Goal: Information Seeking & Learning: Learn about a topic

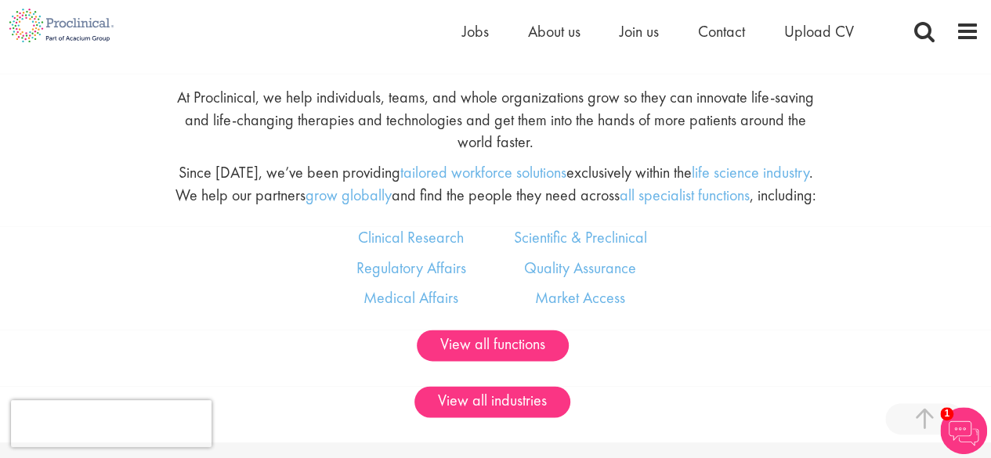
scroll to position [862, 0]
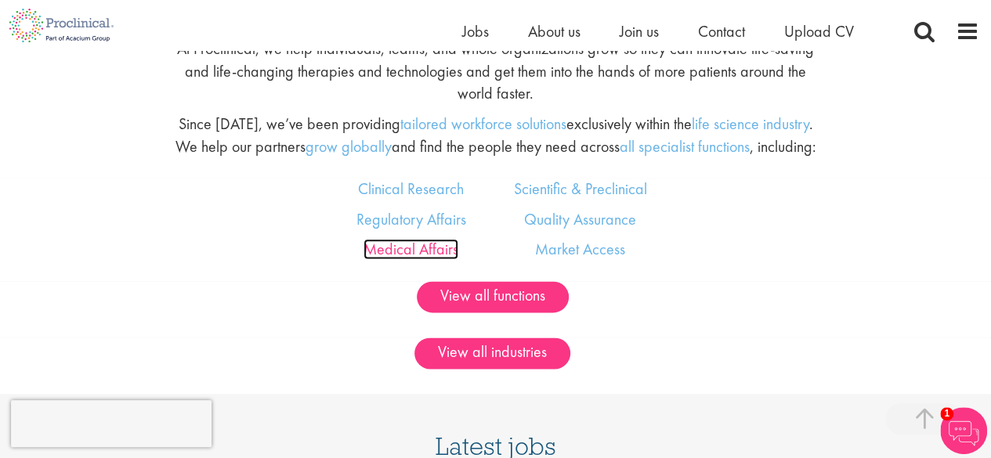
click at [368, 247] on link "Medical Affairs" at bounding box center [410, 249] width 95 height 20
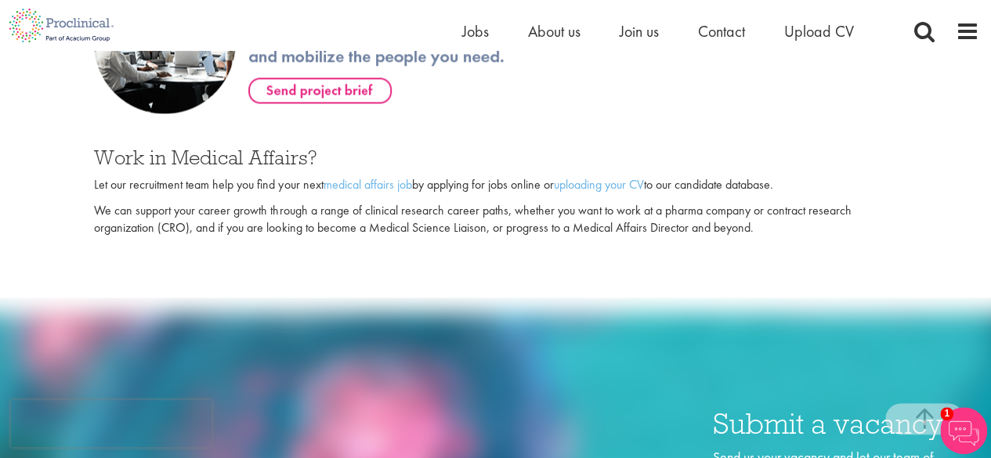
scroll to position [1018, 0]
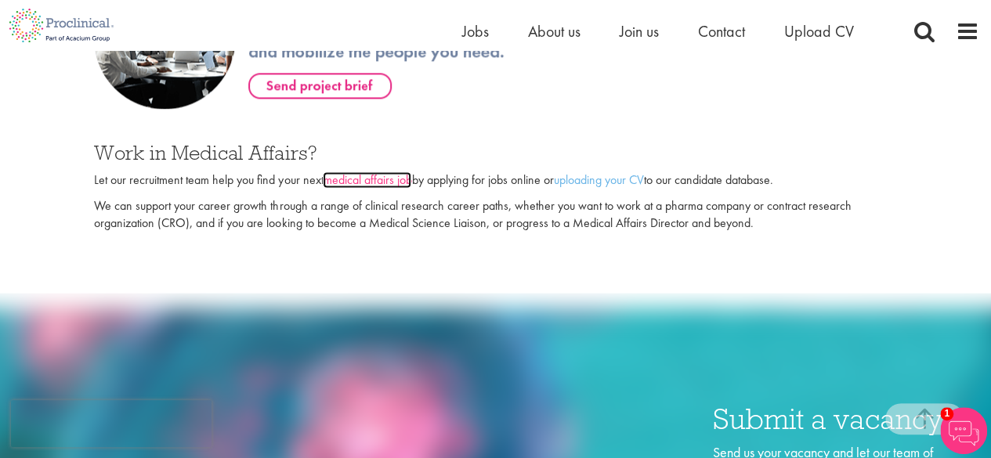
click at [387, 177] on link "medical affairs job" at bounding box center [367, 180] width 89 height 16
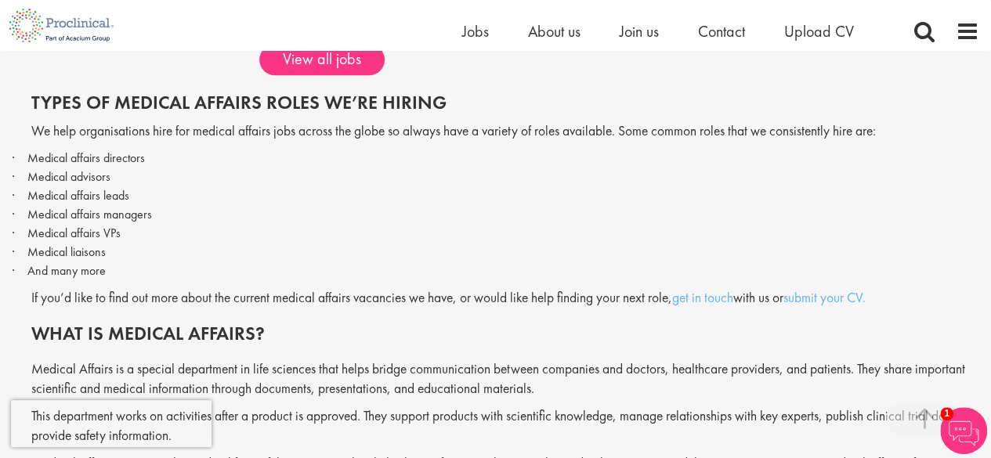
scroll to position [940, 0]
click at [703, 303] on link "get in touch" at bounding box center [702, 297] width 61 height 17
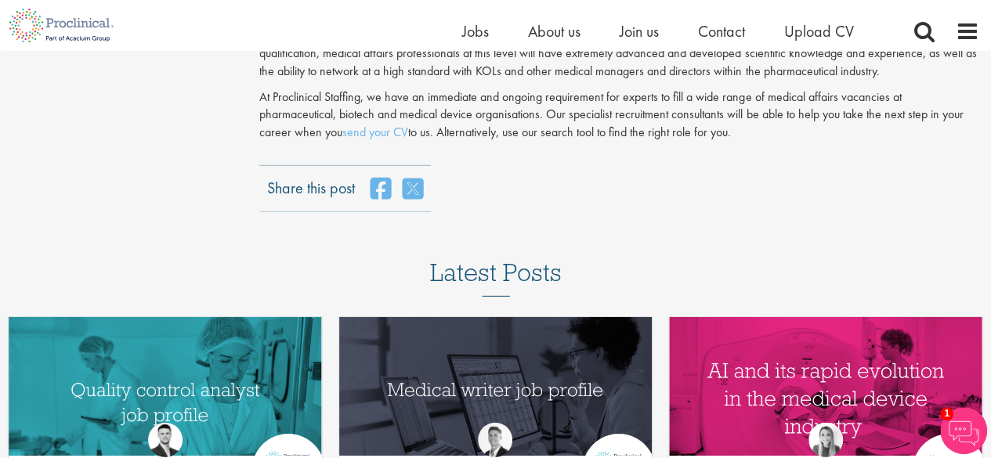
scroll to position [2213, 0]
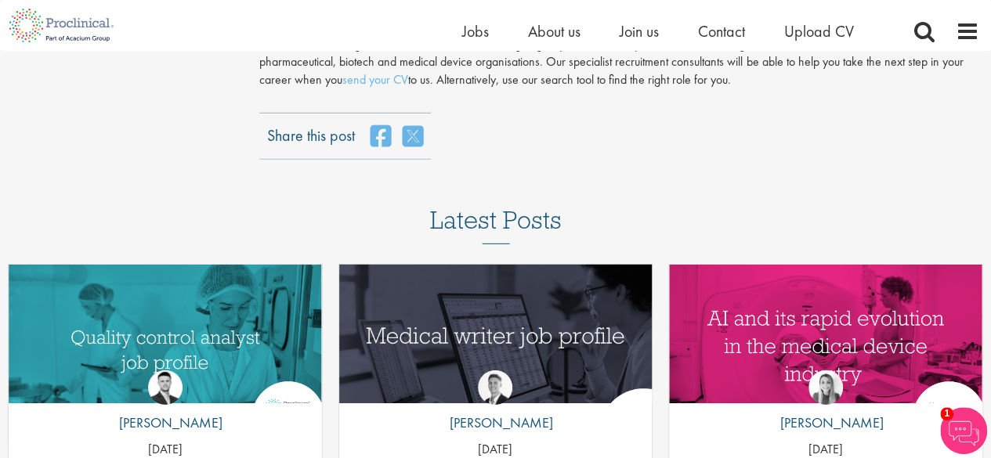
click at [572, 321] on img "Link to a post" at bounding box center [495, 345] width 375 height 195
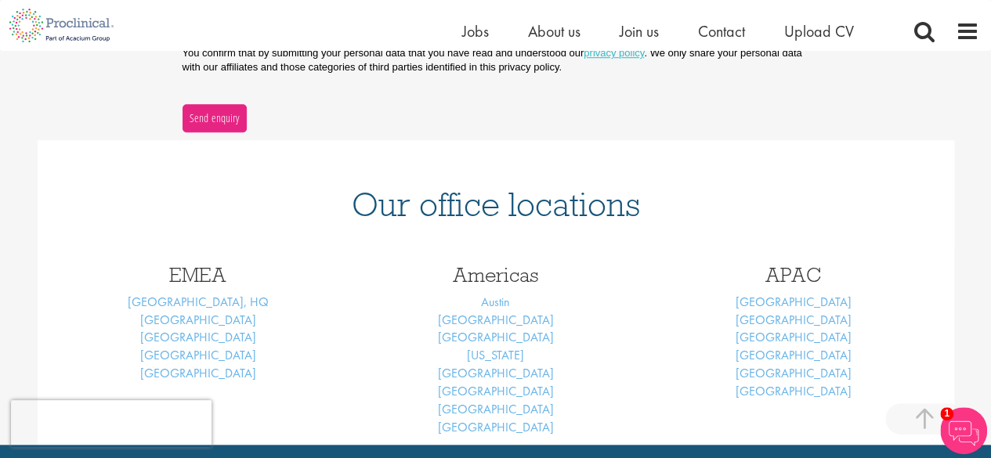
scroll to position [627, 0]
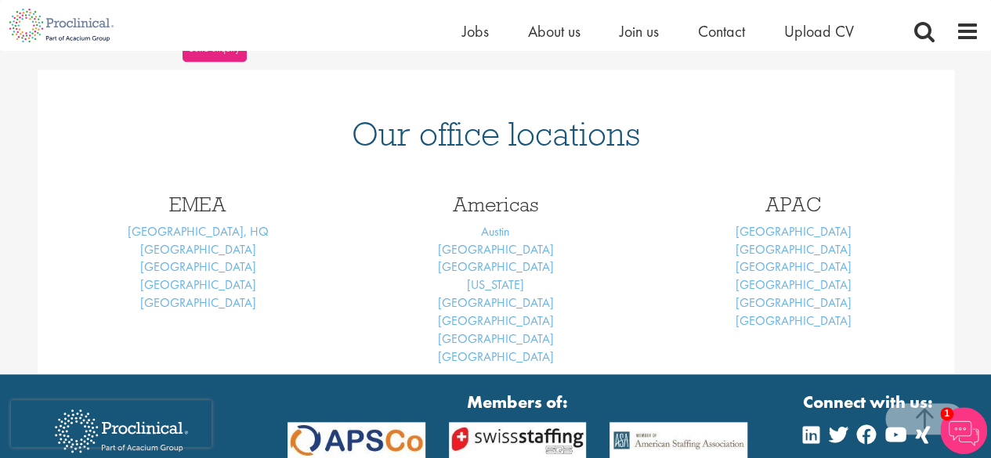
click at [959, 426] on img at bounding box center [963, 430] width 47 height 47
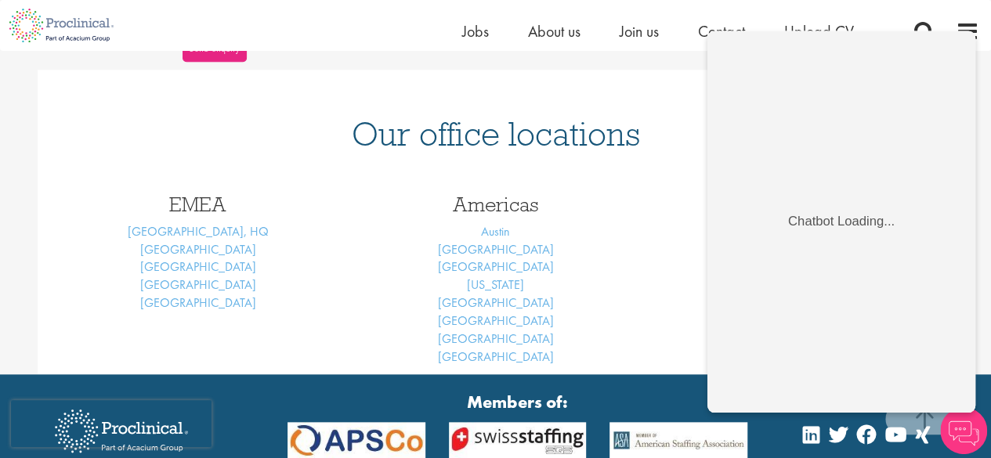
click at [622, 215] on div "Americas Austin Boston Los Angeles New York Philadelphia San Francisco San Dieg…" at bounding box center [496, 276] width 298 height 195
click at [553, 35] on span "About us" at bounding box center [554, 31] width 52 height 20
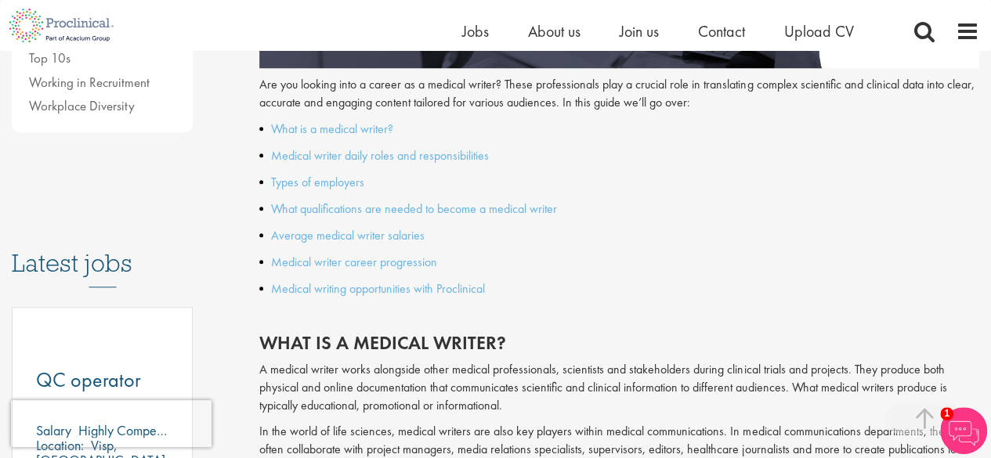
scroll to position [657, 0]
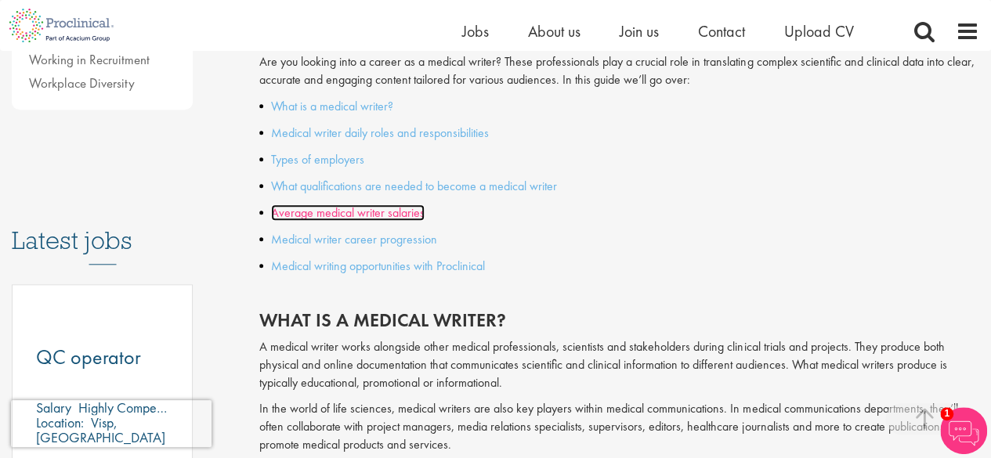
click at [341, 214] on link "Average medical writer salaries" at bounding box center [348, 212] width 154 height 16
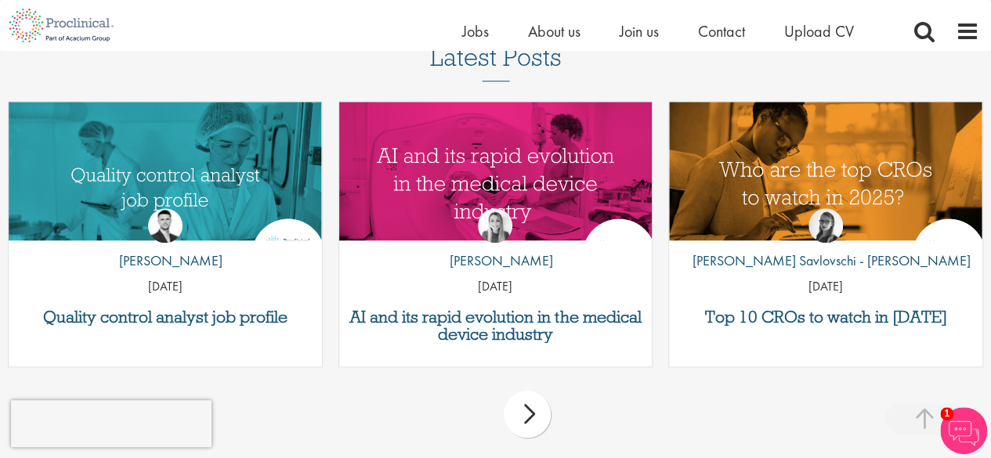
scroll to position [3728, 0]
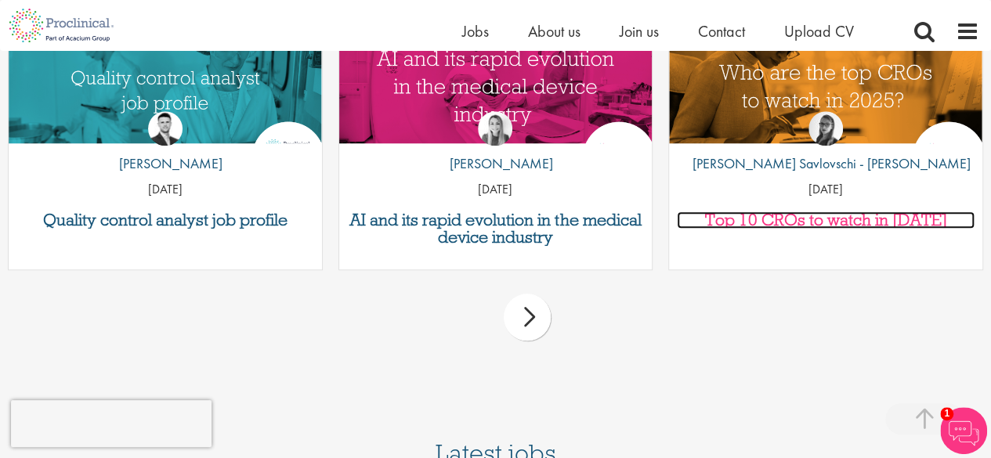
click at [800, 211] on h3 "Top 10 CROs to watch in [DATE]" at bounding box center [826, 219] width 298 height 17
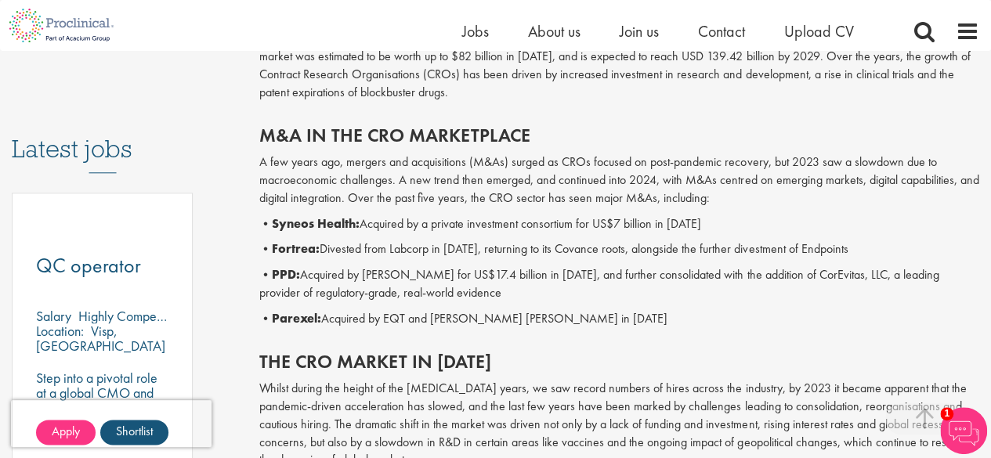
scroll to position [783, 0]
